Goal: Task Accomplishment & Management: Use online tool/utility

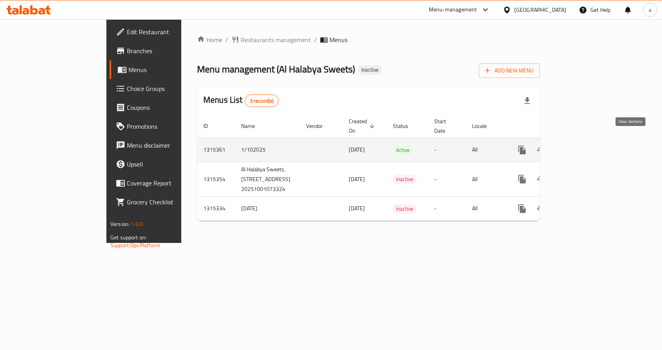
click at [583, 145] on icon "enhanced table" at bounding box center [578, 149] width 9 height 9
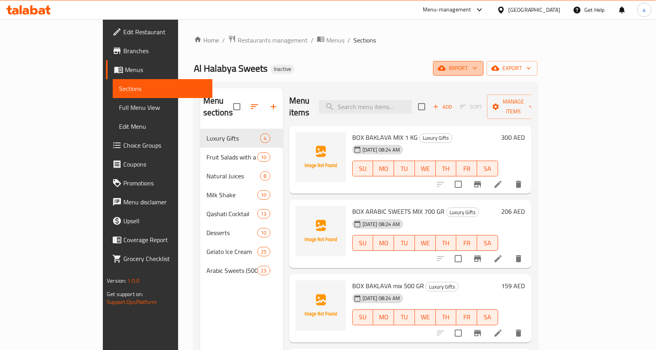
click at [477, 67] on span "import" at bounding box center [458, 68] width 38 height 10
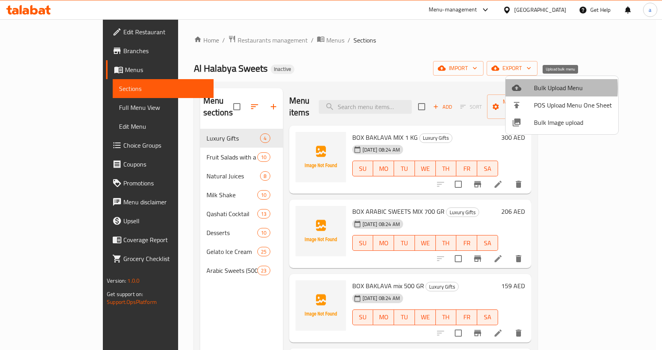
click at [523, 88] on div at bounding box center [523, 87] width 22 height 9
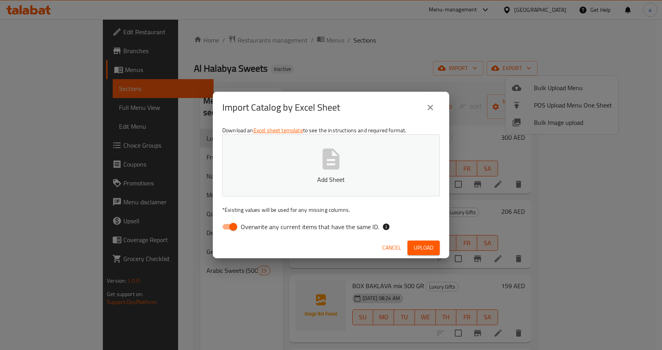
click at [228, 224] on input "Overwrite any current items that have the same ID." at bounding box center [233, 226] width 45 height 15
checkbox input "false"
click at [432, 247] on span "Upload" at bounding box center [424, 248] width 20 height 10
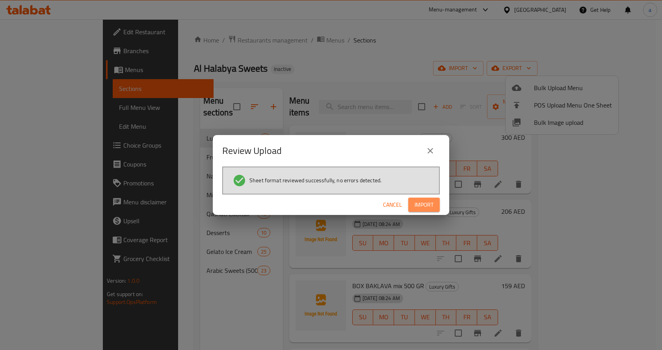
click at [431, 203] on span "Import" at bounding box center [423, 205] width 19 height 10
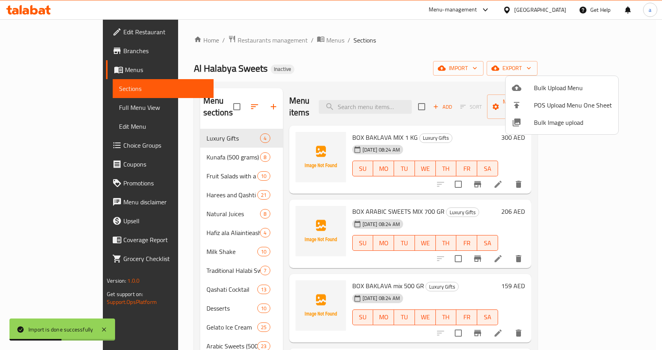
click at [602, 69] on div at bounding box center [331, 175] width 662 height 350
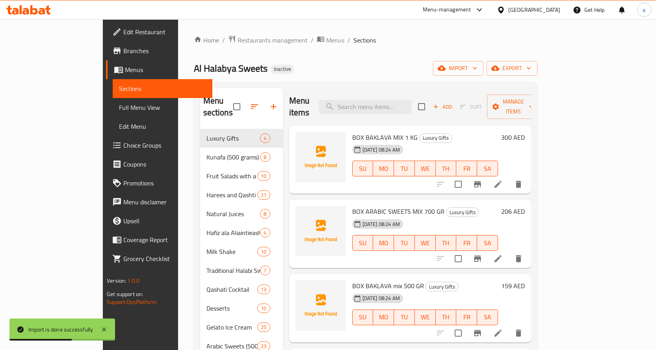
click at [499, 69] on icon "button" at bounding box center [495, 68] width 8 height 5
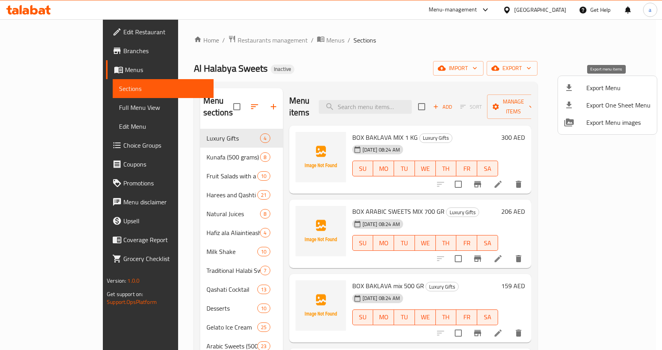
click at [595, 89] on span "Export Menu" at bounding box center [618, 87] width 64 height 9
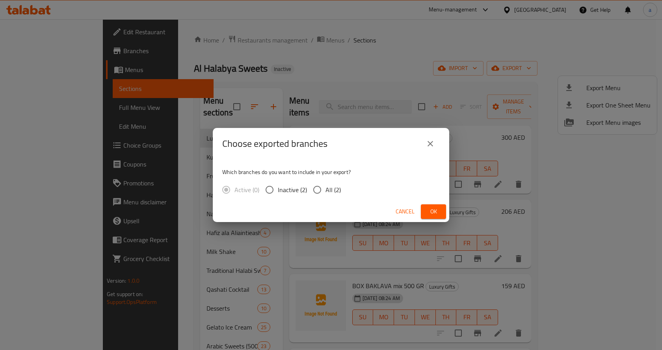
click at [319, 191] on input "All (2)" at bounding box center [317, 190] width 17 height 17
radio input "true"
click at [428, 208] on span "Ok" at bounding box center [433, 212] width 13 height 10
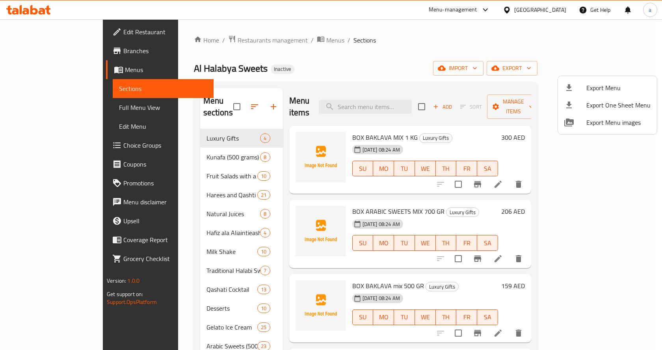
drag, startPoint x: 297, startPoint y: 70, endPoint x: 283, endPoint y: 86, distance: 21.2
click at [297, 70] on div at bounding box center [331, 175] width 662 height 350
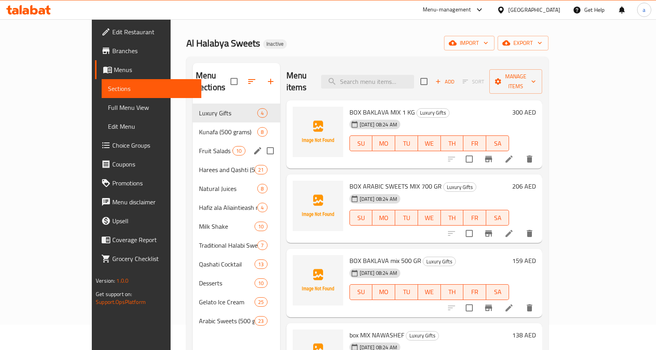
scroll to position [39, 0]
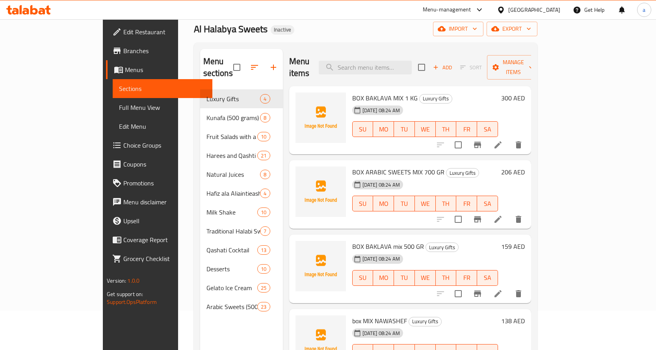
drag, startPoint x: 29, startPoint y: 102, endPoint x: 21, endPoint y: 121, distance: 20.8
click at [119, 103] on span "Full Menu View" at bounding box center [162, 107] width 87 height 9
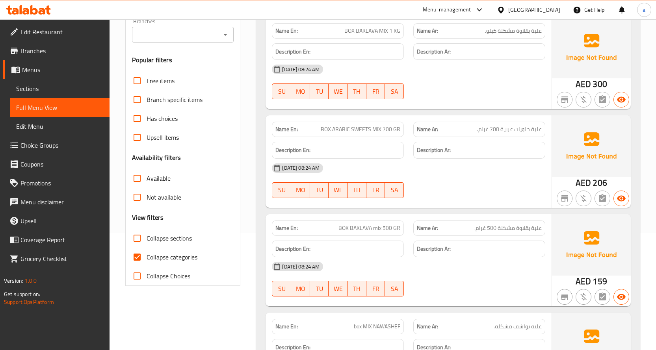
scroll to position [118, 0]
click at [139, 256] on input "Collapse categories" at bounding box center [137, 256] width 19 height 19
checkbox input "false"
drag, startPoint x: 143, startPoint y: 237, endPoint x: 145, endPoint y: 232, distance: 5.7
click at [143, 237] on input "Collapse sections" at bounding box center [137, 237] width 19 height 19
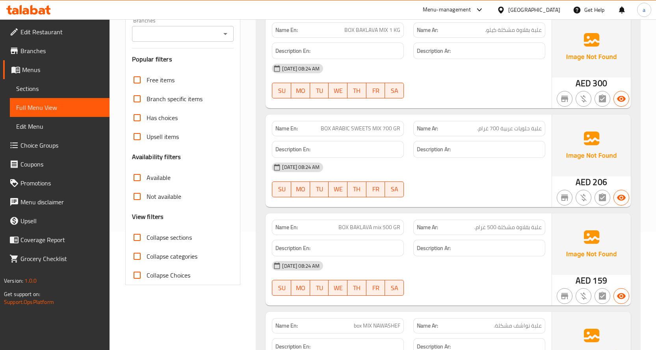
checkbox input "true"
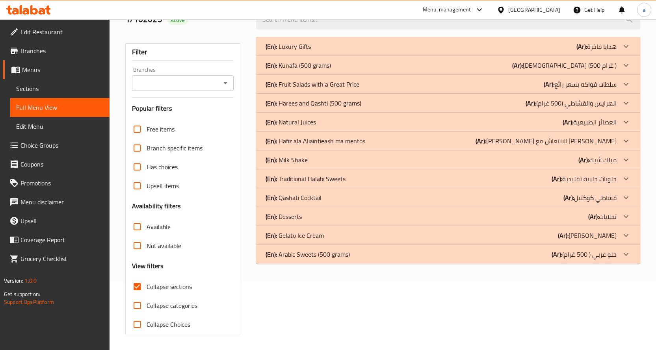
scroll to position [69, 0]
click at [322, 181] on p "(En): Traditional Halabi Sweets" at bounding box center [305, 178] width 80 height 9
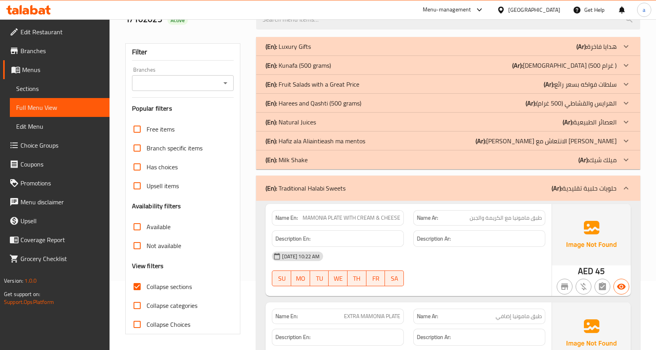
click at [319, 143] on p "(En): Hafiz ala Aliaintieash ma mentos" at bounding box center [315, 140] width 100 height 9
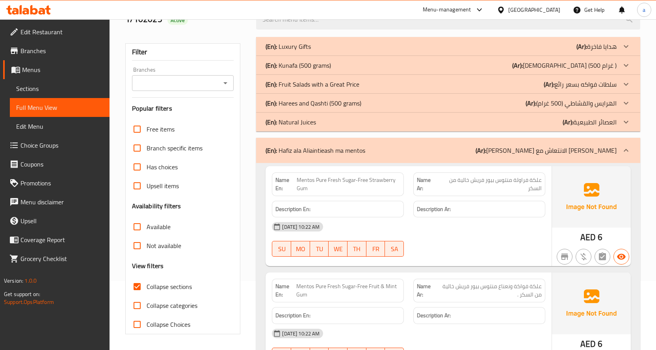
click at [318, 104] on p "(En): Harees and Qashti (500 grams)" at bounding box center [313, 102] width 96 height 9
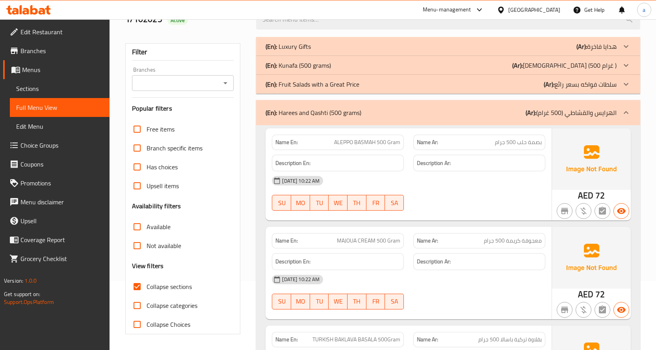
click at [307, 70] on p "(En): Kunafa (500 grams)" at bounding box center [297, 65] width 65 height 9
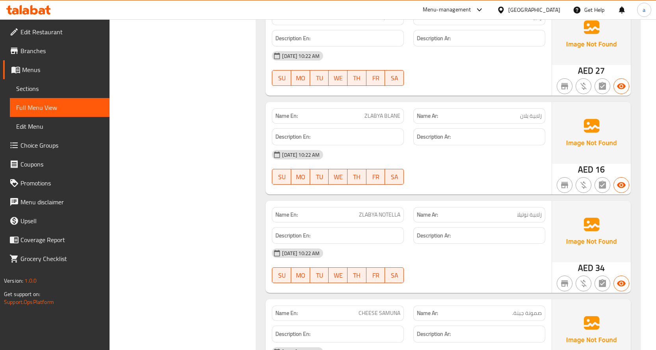
scroll to position [4116, 0]
